Goal: Task Accomplishment & Management: Use online tool/utility

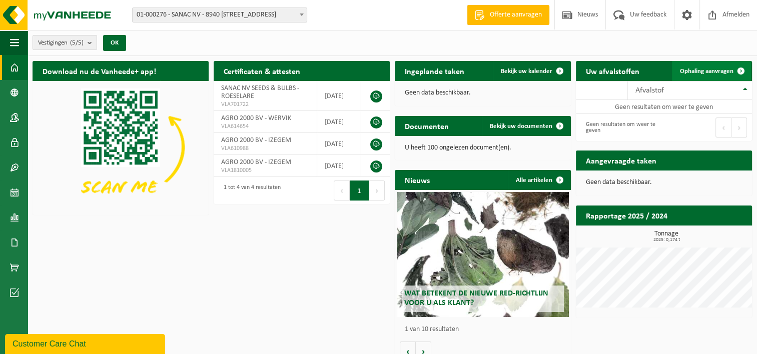
click at [742, 70] on span at bounding box center [741, 71] width 20 height 20
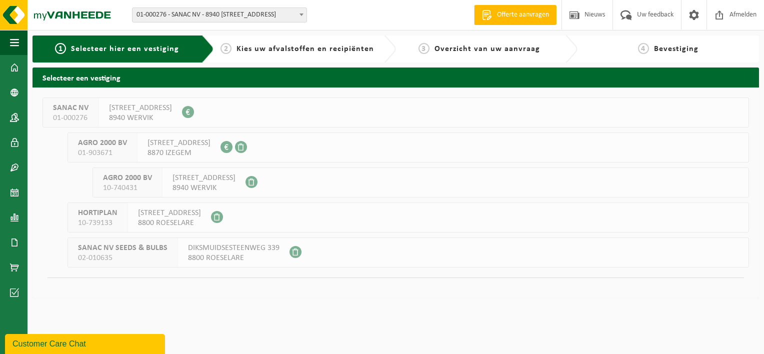
click at [301, 14] on b at bounding box center [302, 15] width 4 height 3
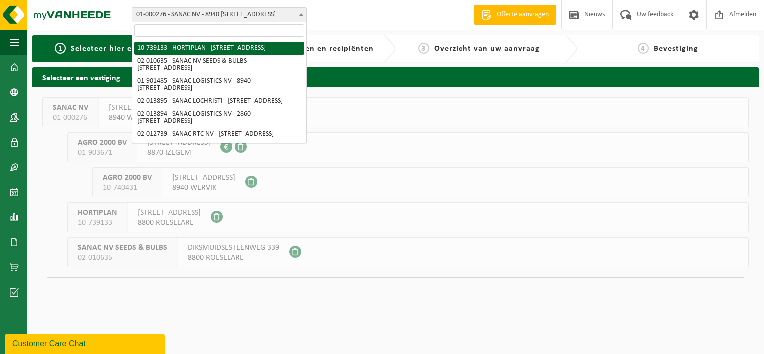
scroll to position [80, 0]
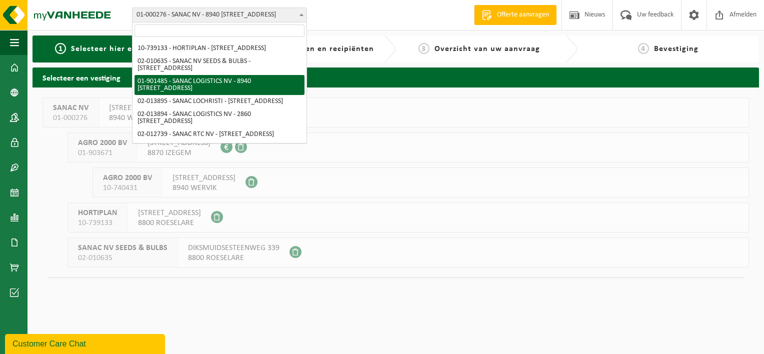
select select "996"
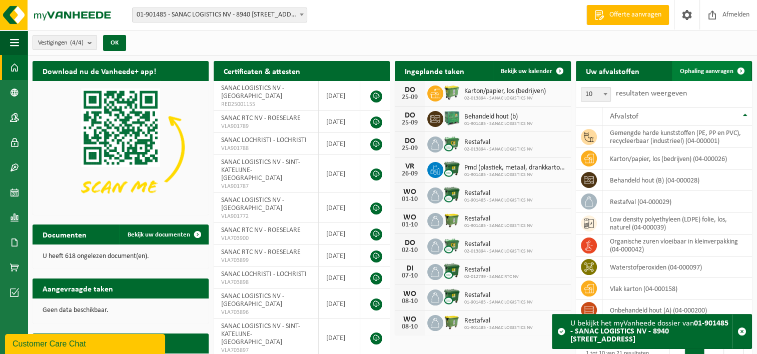
click at [736, 68] on span at bounding box center [741, 71] width 20 height 20
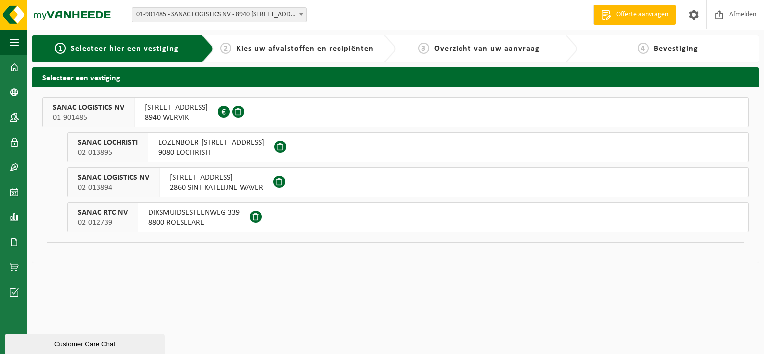
click at [113, 109] on span "SANAC LOGISTICS NV" at bounding box center [89, 108] width 72 height 10
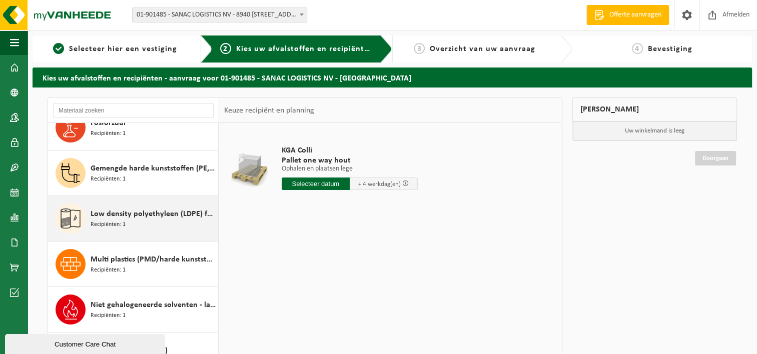
scroll to position [250, 0]
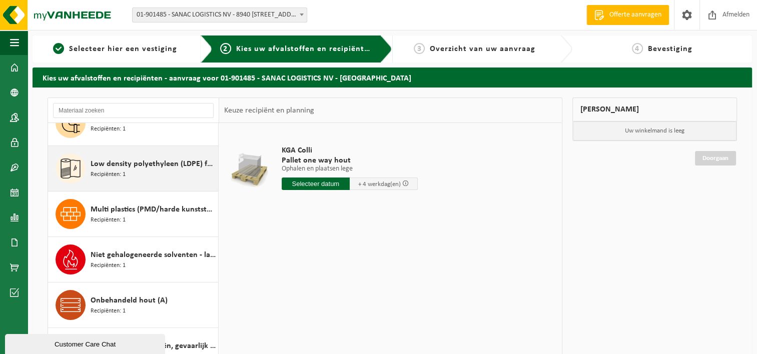
click at [126, 162] on span "Low density polyethyleen (LDPE) folie, los, naturel" at bounding box center [153, 164] width 125 height 12
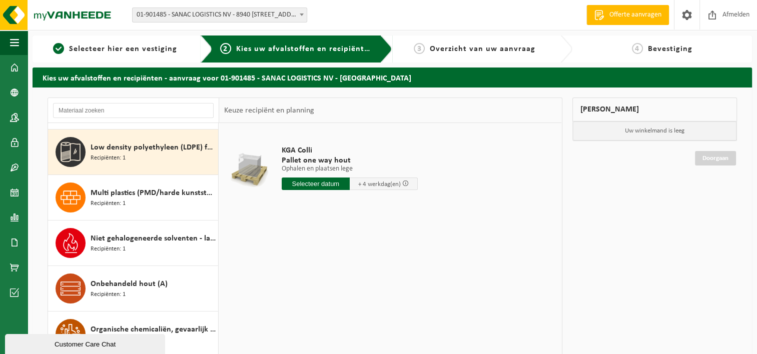
scroll to position [272, 0]
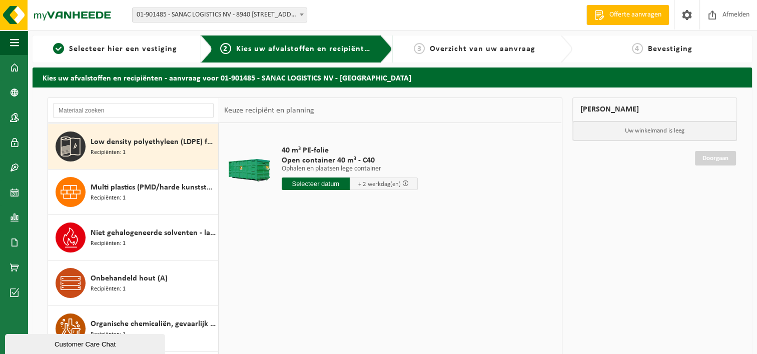
click at [311, 185] on input "text" at bounding box center [316, 184] width 68 height 13
click at [392, 205] on icon at bounding box center [395, 207] width 16 height 16
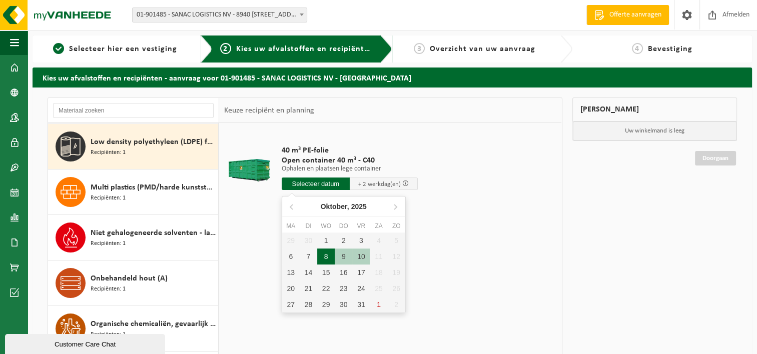
click at [322, 253] on div "8" at bounding box center [326, 257] width 18 height 16
type input "Van 2025-10-08"
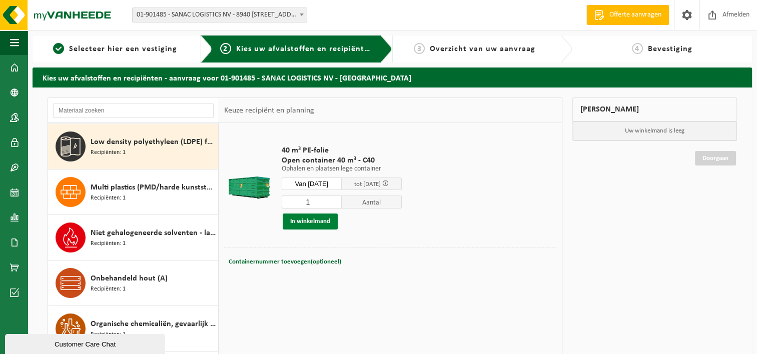
click at [313, 220] on button "In winkelmand" at bounding box center [310, 222] width 55 height 16
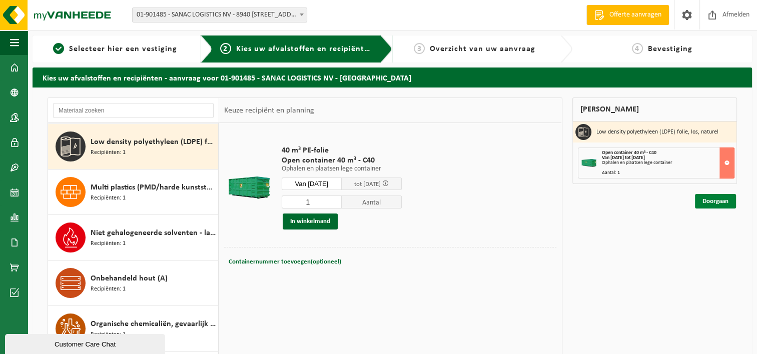
click at [710, 198] on link "Doorgaan" at bounding box center [715, 201] width 41 height 15
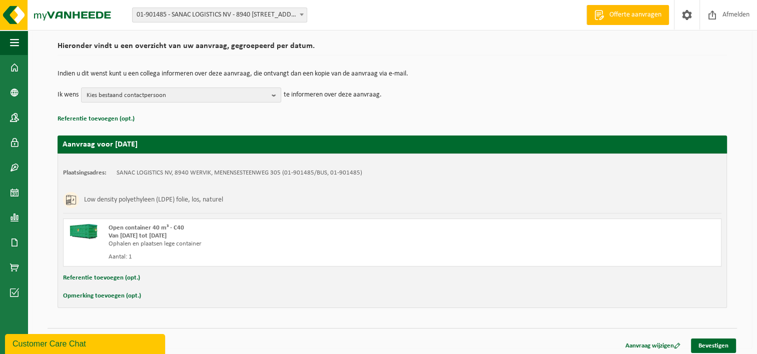
scroll to position [74, 0]
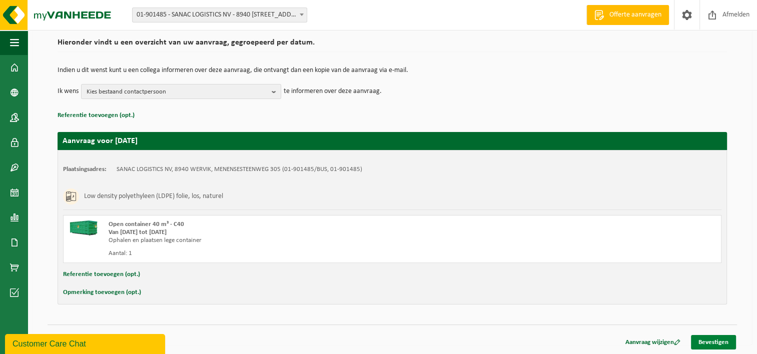
click at [718, 341] on link "Bevestigen" at bounding box center [713, 342] width 45 height 15
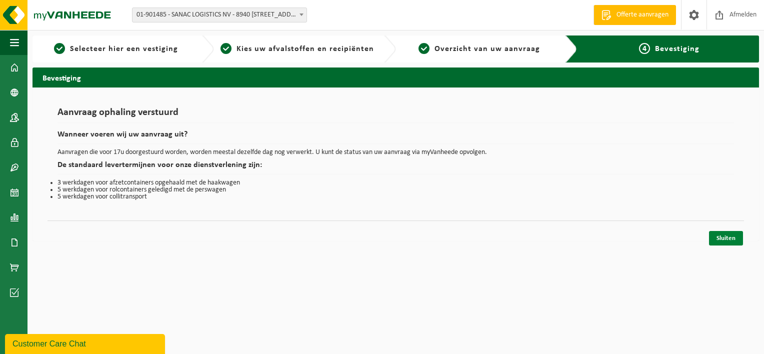
click at [722, 234] on link "Sluiten" at bounding box center [726, 238] width 34 height 15
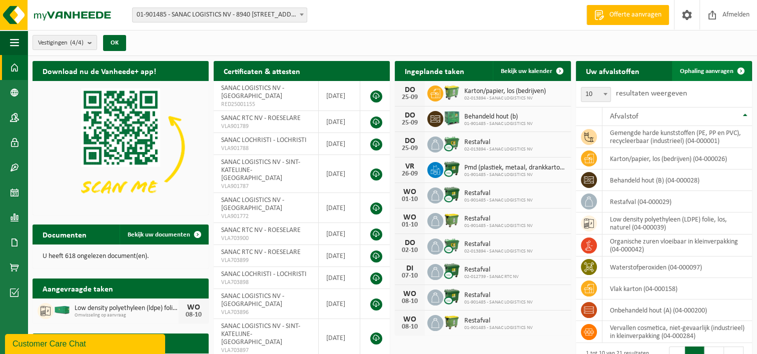
click at [738, 70] on span at bounding box center [741, 71] width 20 height 20
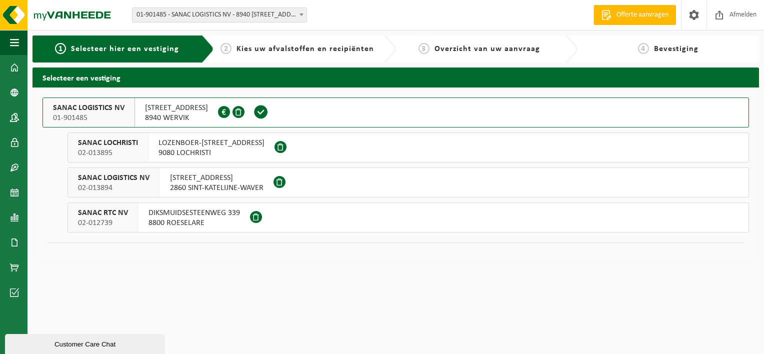
click at [110, 110] on span "SANAC LOGISTICS NV" at bounding box center [89, 108] width 72 height 10
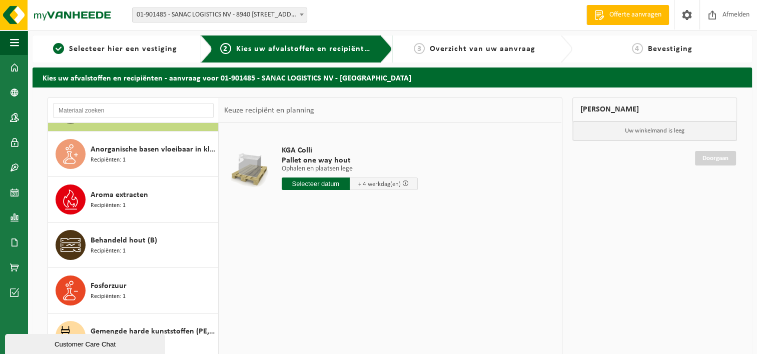
scroll to position [200, 0]
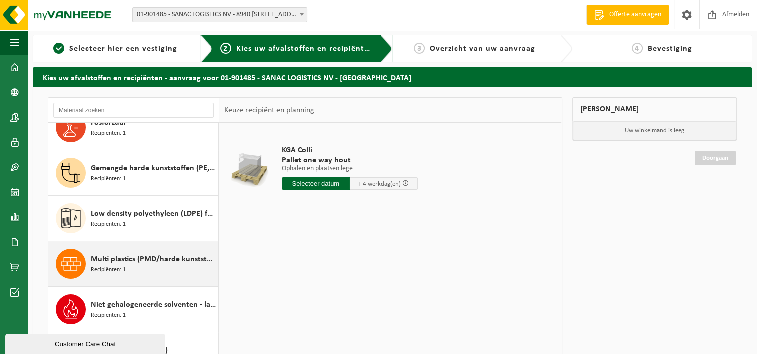
click at [141, 259] on span "Multi plastics (PMD/harde kunststoffen/spanbanden/EPS/folie naturel/folie gemen…" at bounding box center [153, 260] width 125 height 12
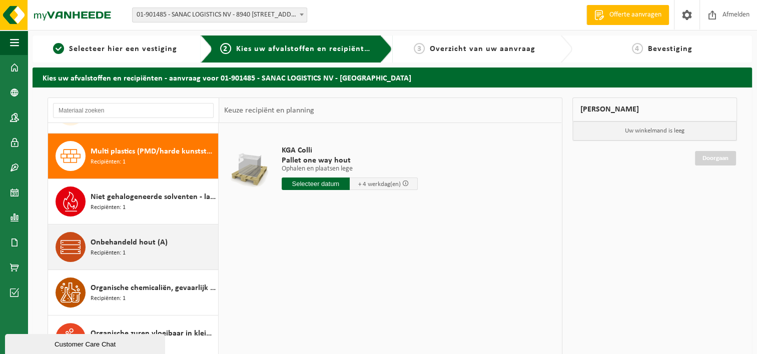
scroll to position [318, 0]
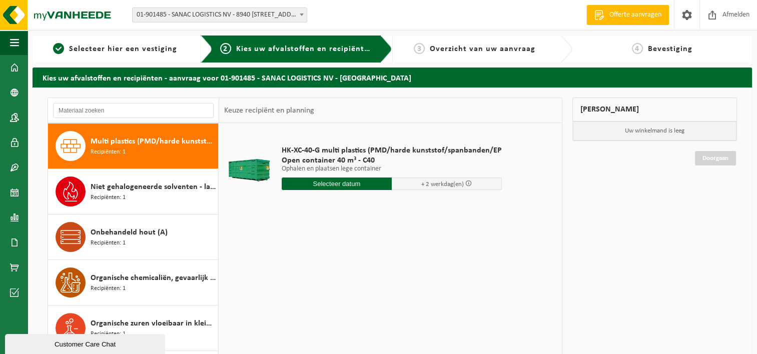
click at [336, 183] on input "text" at bounding box center [337, 184] width 110 height 13
click at [396, 204] on icon at bounding box center [395, 207] width 16 height 16
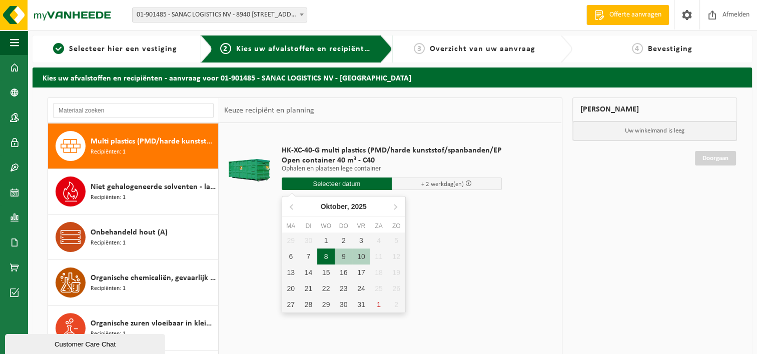
click at [324, 257] on div "8" at bounding box center [326, 257] width 18 height 16
type input "Van 2025-10-08"
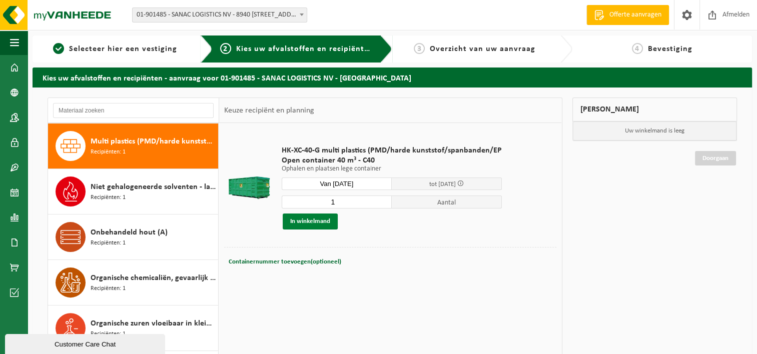
click at [317, 222] on button "In winkelmand" at bounding box center [310, 222] width 55 height 16
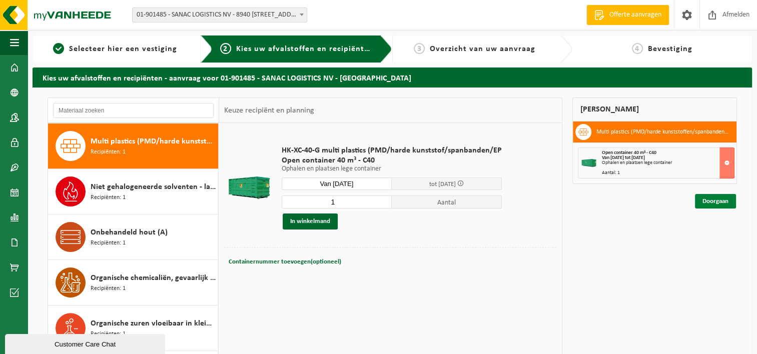
click at [711, 203] on link "Doorgaan" at bounding box center [715, 201] width 41 height 15
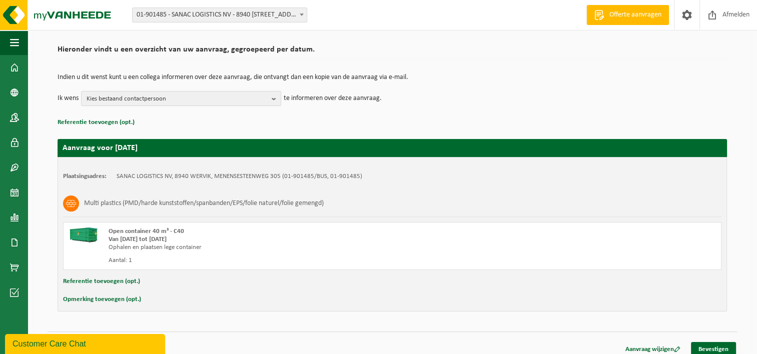
scroll to position [74, 0]
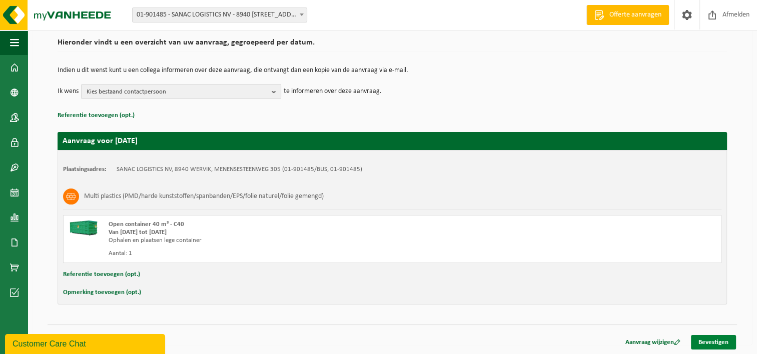
click at [714, 345] on link "Bevestigen" at bounding box center [713, 342] width 45 height 15
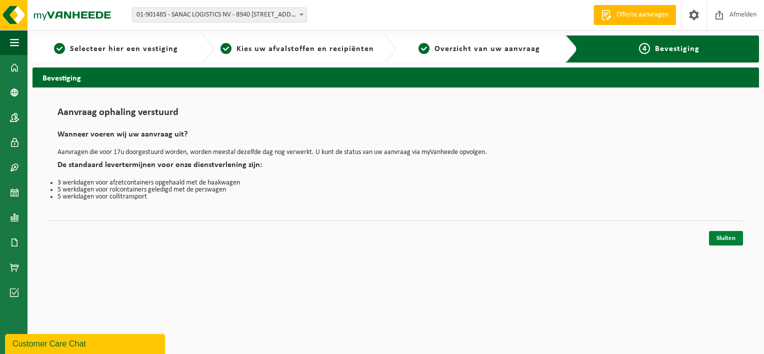
click at [725, 237] on link "Sluiten" at bounding box center [726, 238] width 34 height 15
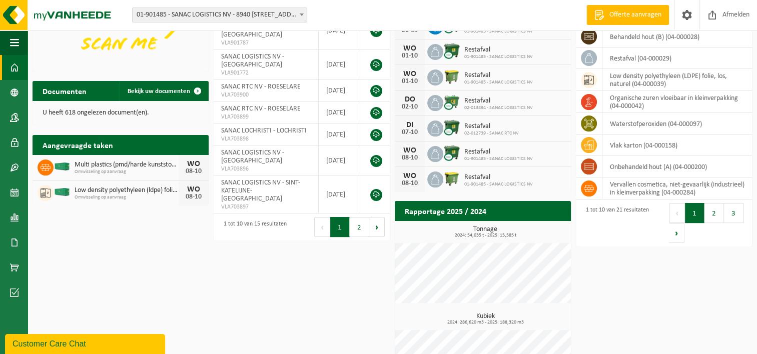
scroll to position [150, 0]
